Goal: Task Accomplishment & Management: Use online tool/utility

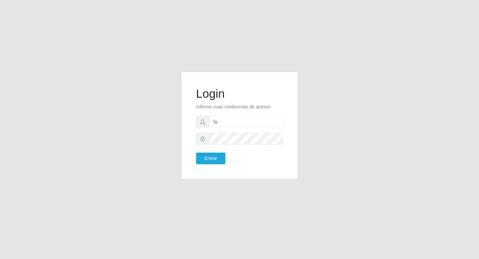
type input "fabianabemais@b6"
click at [210, 159] on button "Entrar" at bounding box center [210, 158] width 29 height 12
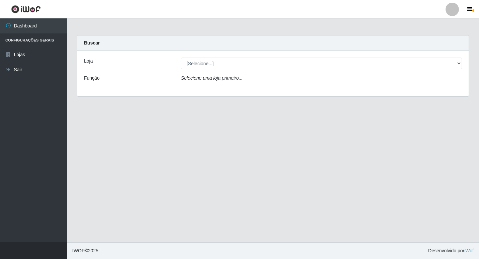
click at [221, 78] on icon "Selecione uma loja primeiro..." at bounding box center [212, 77] width 62 height 5
click at [240, 80] on icon "Selecione uma loja primeiro..." at bounding box center [212, 77] width 62 height 5
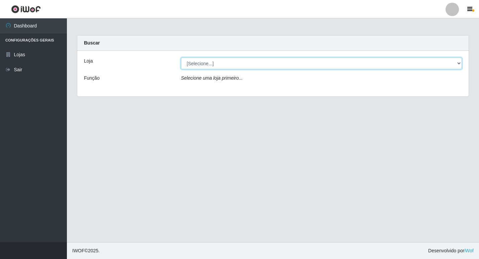
click at [212, 64] on select "[Selecione...] Bemais Supermercados - B6 Colibris" at bounding box center [321, 64] width 281 height 12
select select "406"
click at [181, 58] on select "[Selecione...] Bemais Supermercados - B6 Colibris" at bounding box center [321, 64] width 281 height 12
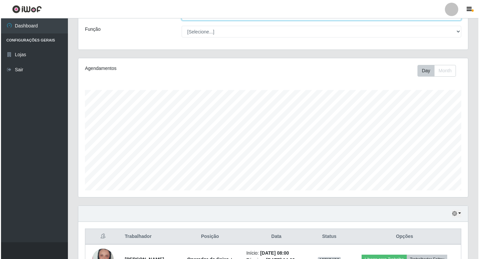
scroll to position [126, 0]
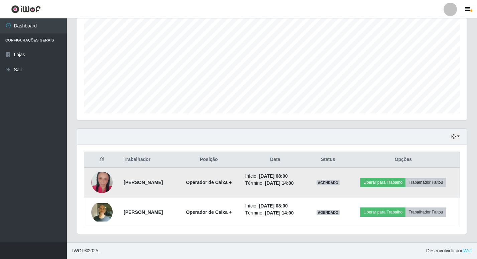
click at [98, 181] on img at bounding box center [101, 183] width 21 height 32
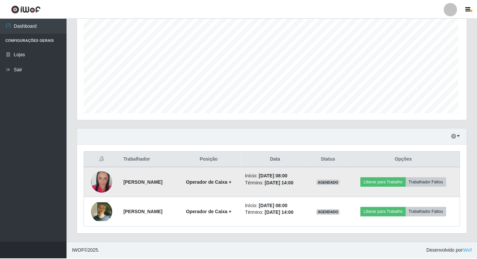
scroll to position [139, 386]
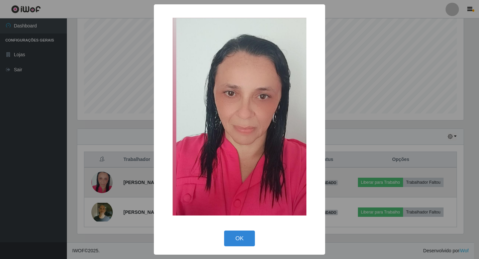
click at [98, 181] on div "× OK Cancel" at bounding box center [239, 129] width 479 height 259
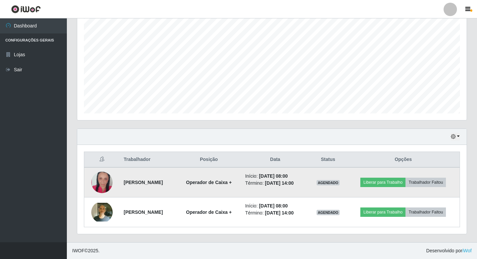
scroll to position [139, 390]
click at [98, 181] on img at bounding box center [101, 183] width 21 height 32
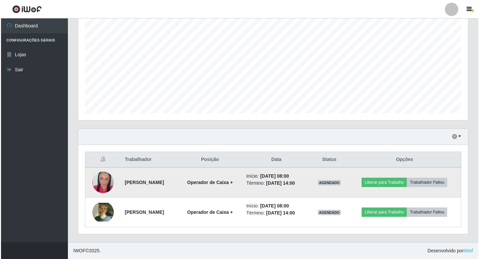
scroll to position [139, 386]
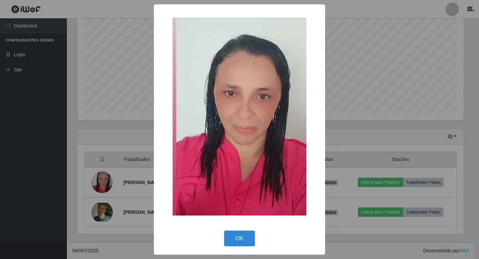
click at [99, 212] on div "× OK Cancel" at bounding box center [239, 129] width 479 height 259
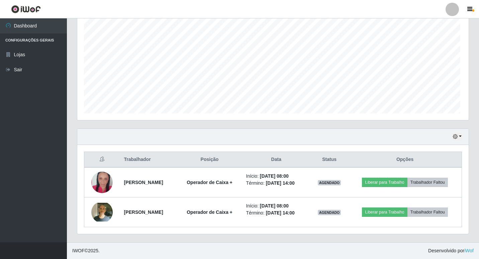
click at [99, 212] on img at bounding box center [101, 212] width 21 height 19
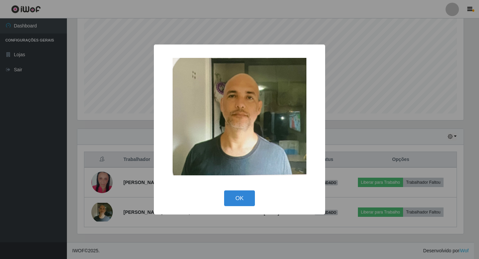
click at [116, 199] on div "× OK Cancel" at bounding box center [239, 129] width 479 height 259
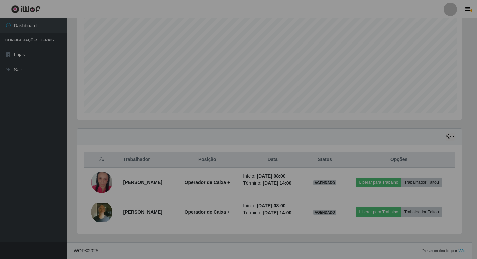
scroll to position [139, 390]
